Goal: Information Seeking & Learning: Learn about a topic

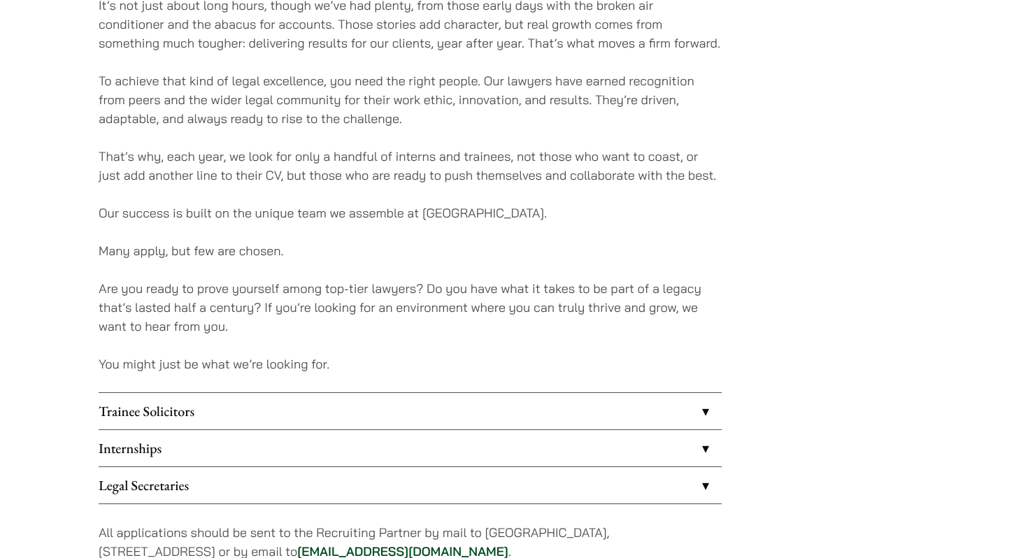
scroll to position [1209, 0]
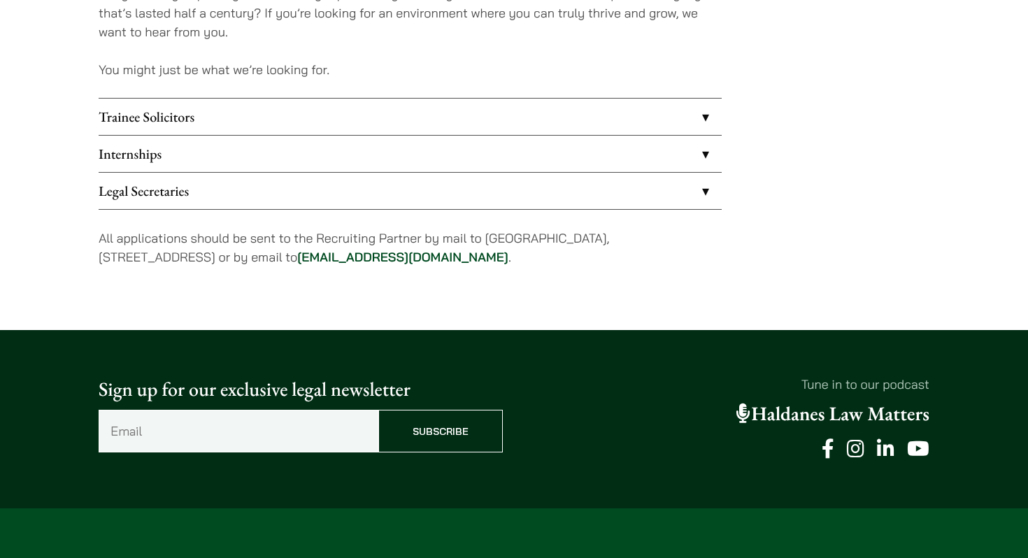
click at [172, 120] on link "Trainee Solicitors" at bounding box center [410, 117] width 623 height 36
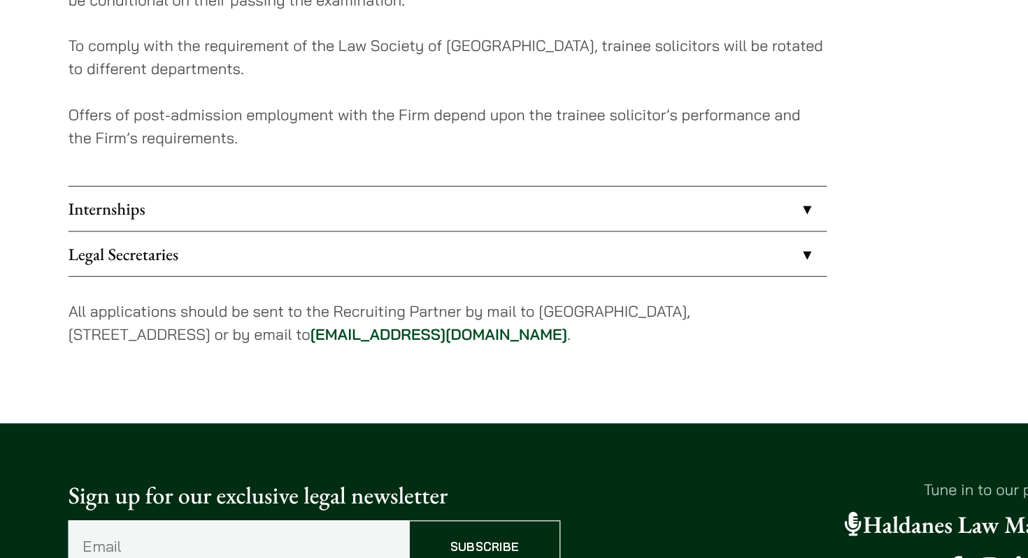
scroll to position [1435, 0]
click at [348, 274] on link "Internships" at bounding box center [410, 271] width 623 height 36
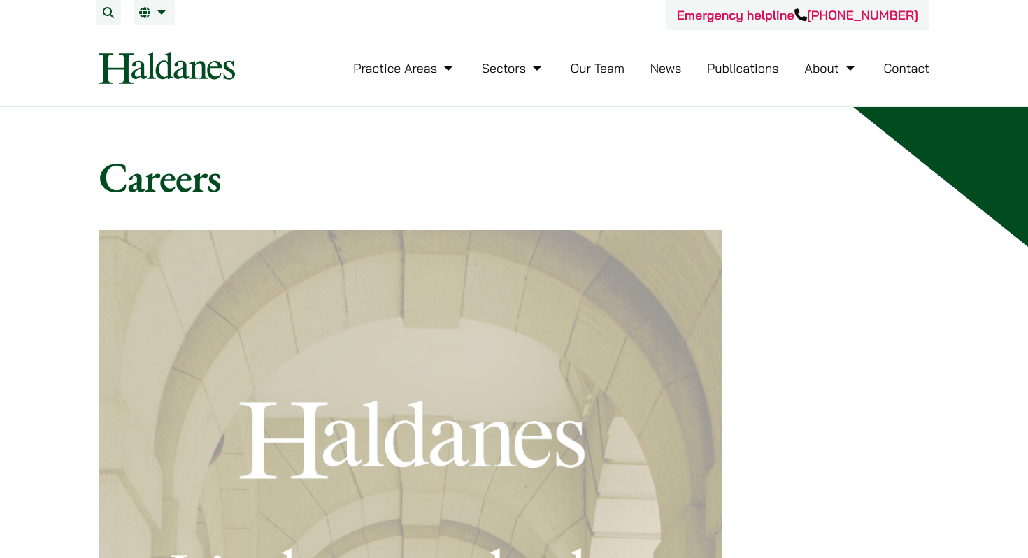
scroll to position [14, 0]
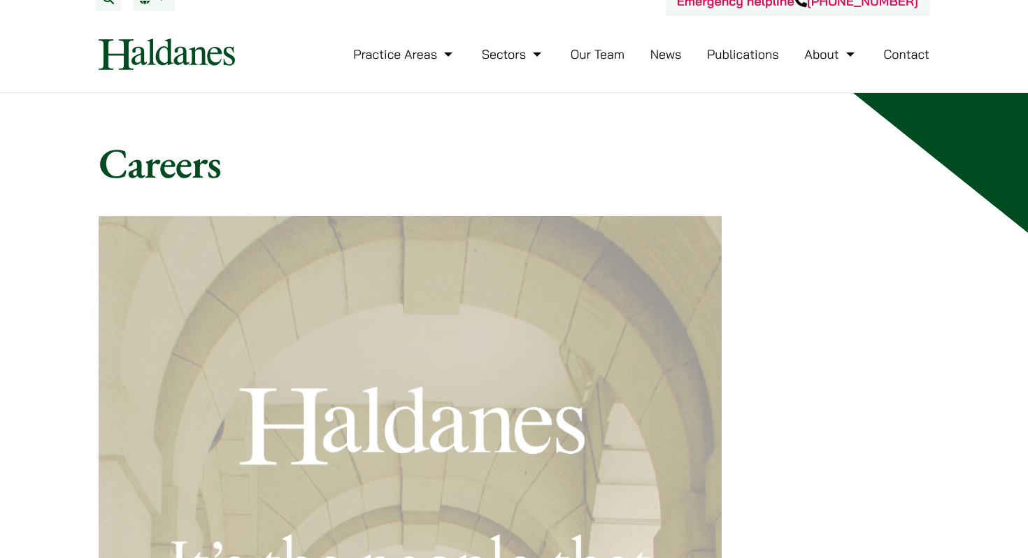
click at [766, 52] on link "Contact" at bounding box center [906, 54] width 46 height 16
